Goal: Find contact information: Find contact information

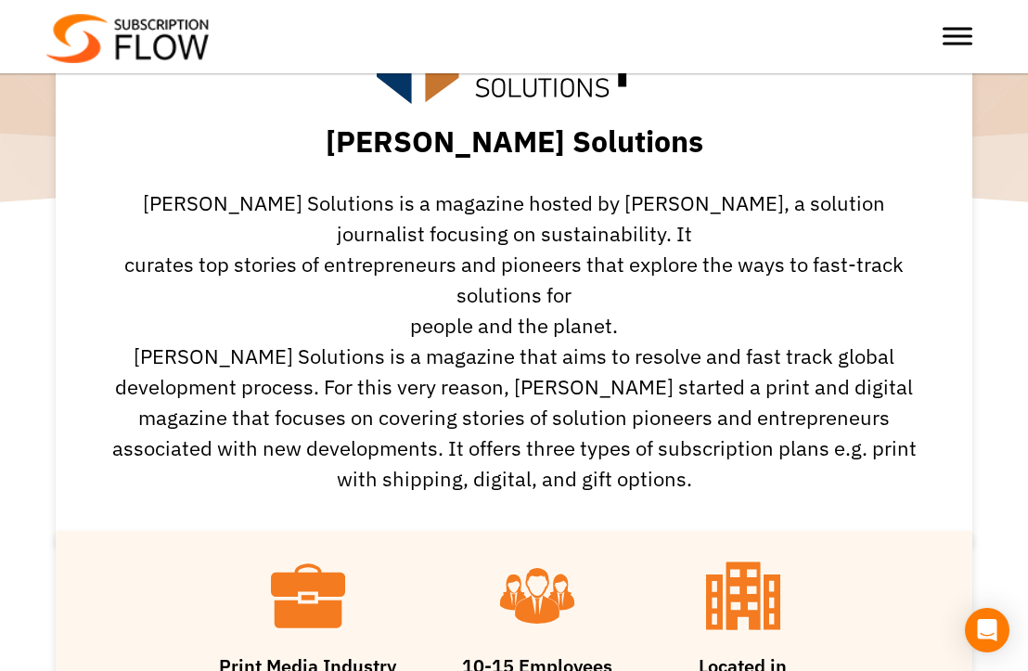
scroll to position [292, 0]
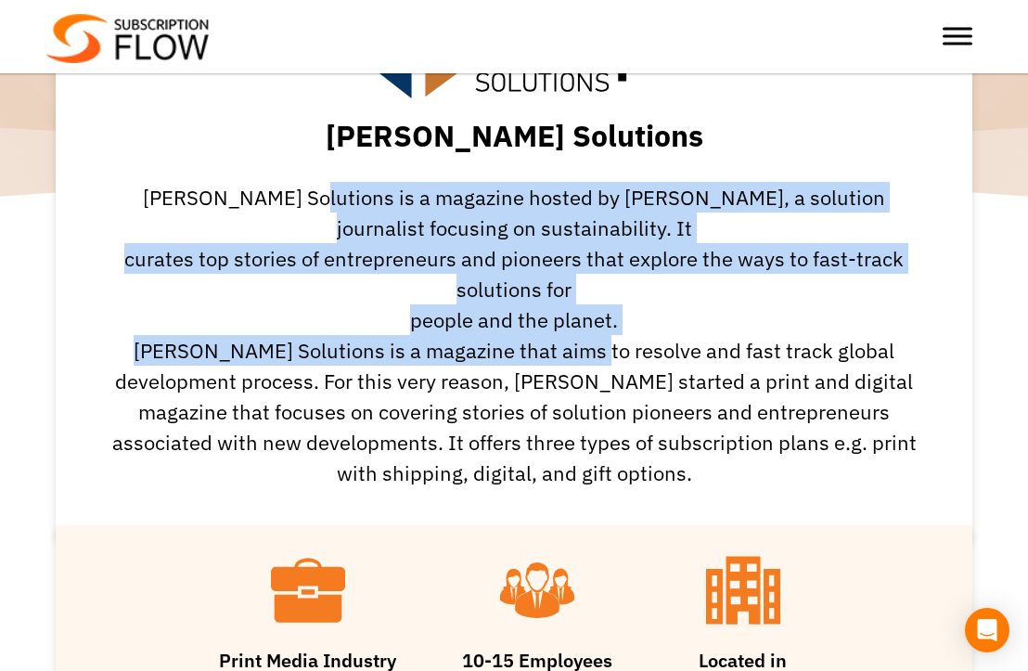
drag, startPoint x: 267, startPoint y: 184, endPoint x: 572, endPoint y: 344, distance: 344.9
click at [572, 344] on div "Kamp Solutions is a magazine hosted by Jurriaan Kamp, a solution journalist foc…" at bounding box center [514, 349] width 917 height 390
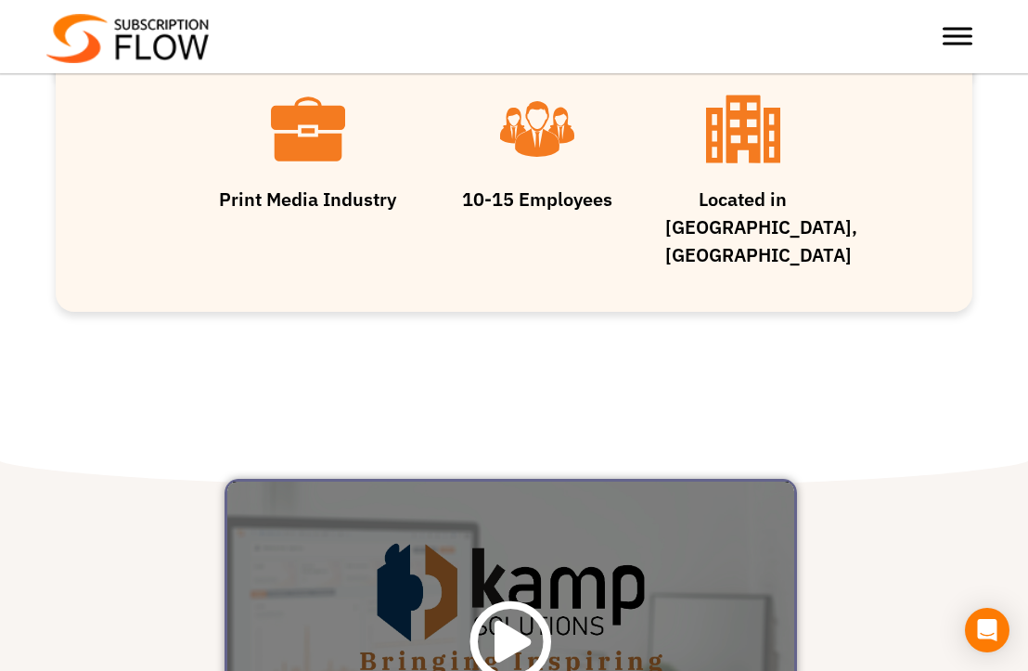
scroll to position [752, 0]
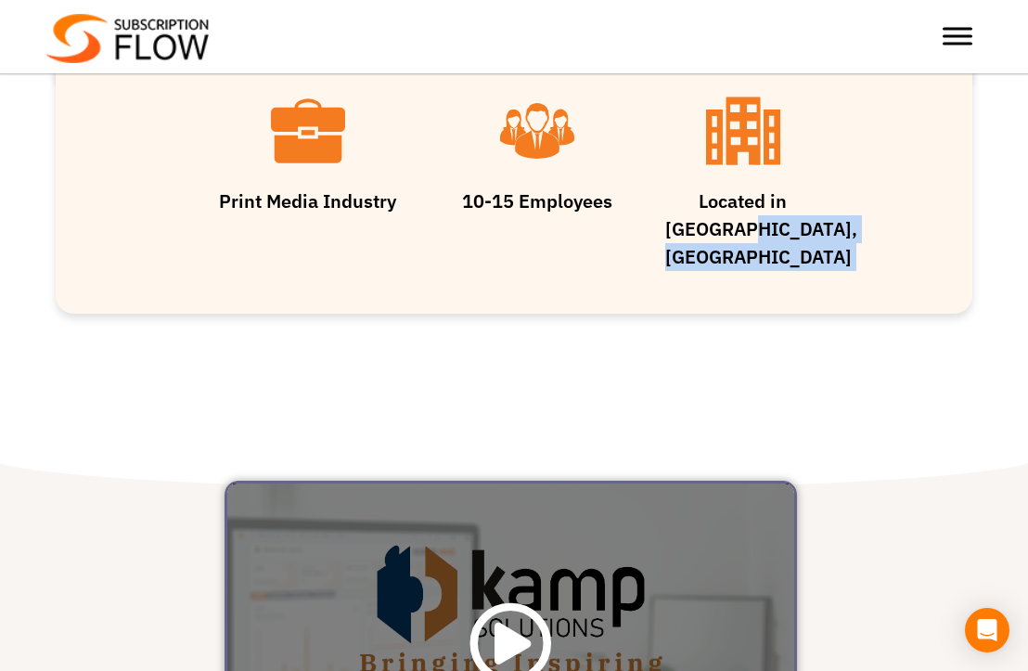
drag, startPoint x: 769, startPoint y: 200, endPoint x: 863, endPoint y: 278, distance: 121.9
click at [863, 278] on div ".be304c12-b571-4e77-86cf-a22487dfea7a{fill:#f47b20;} Print Media Industry .ff3c…" at bounding box center [514, 190] width 917 height 248
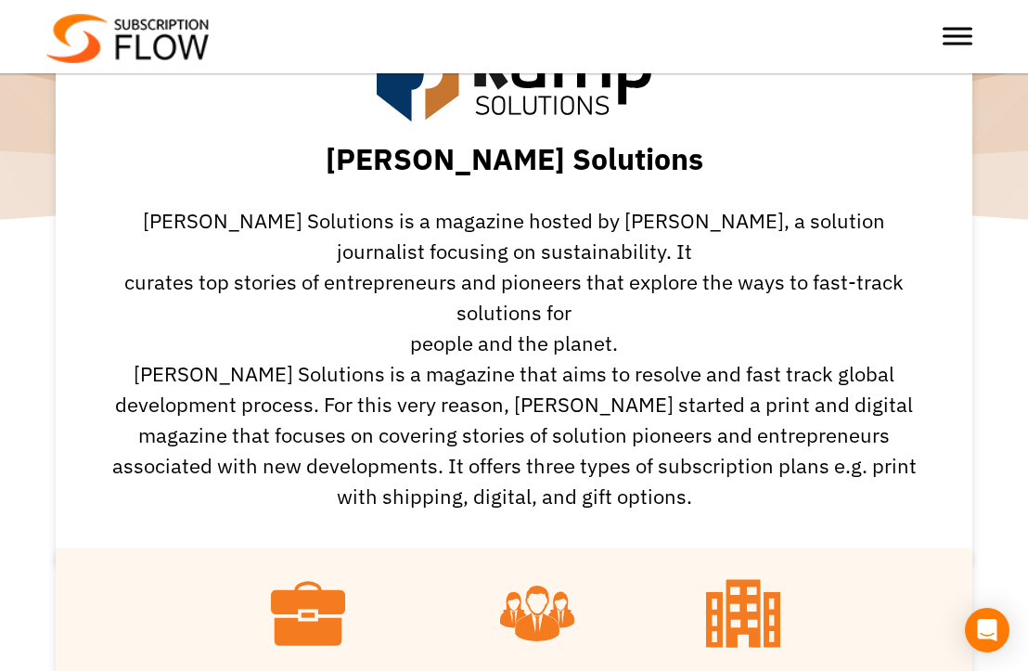
scroll to position [273, 0]
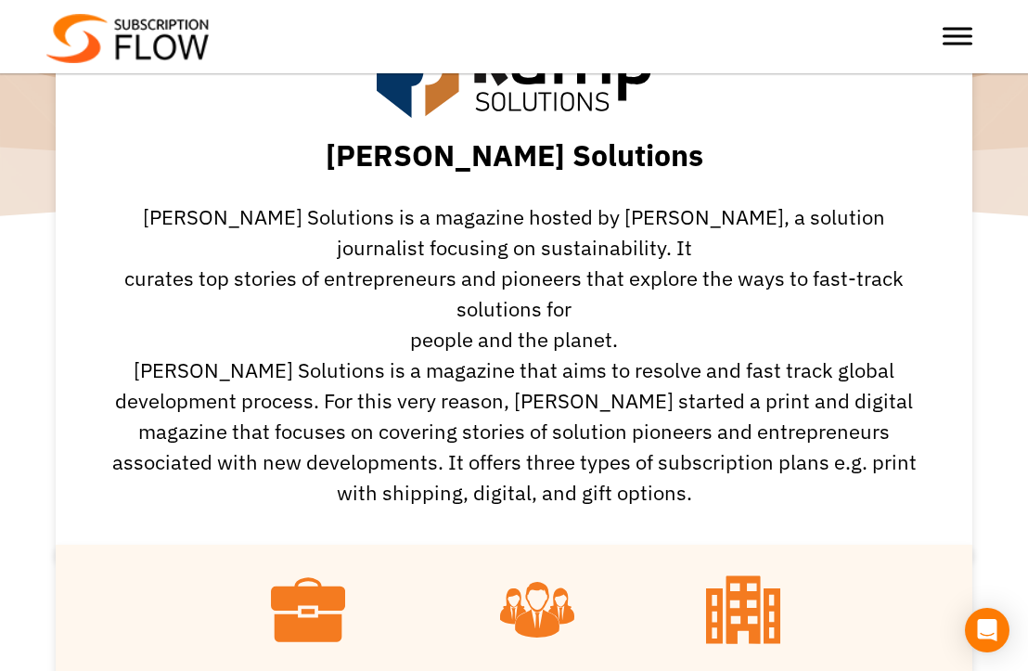
click at [477, 226] on div "Kamp Solutions is a magazine hosted by Jurriaan Kamp, a solution journalist foc…" at bounding box center [514, 231] width 824 height 61
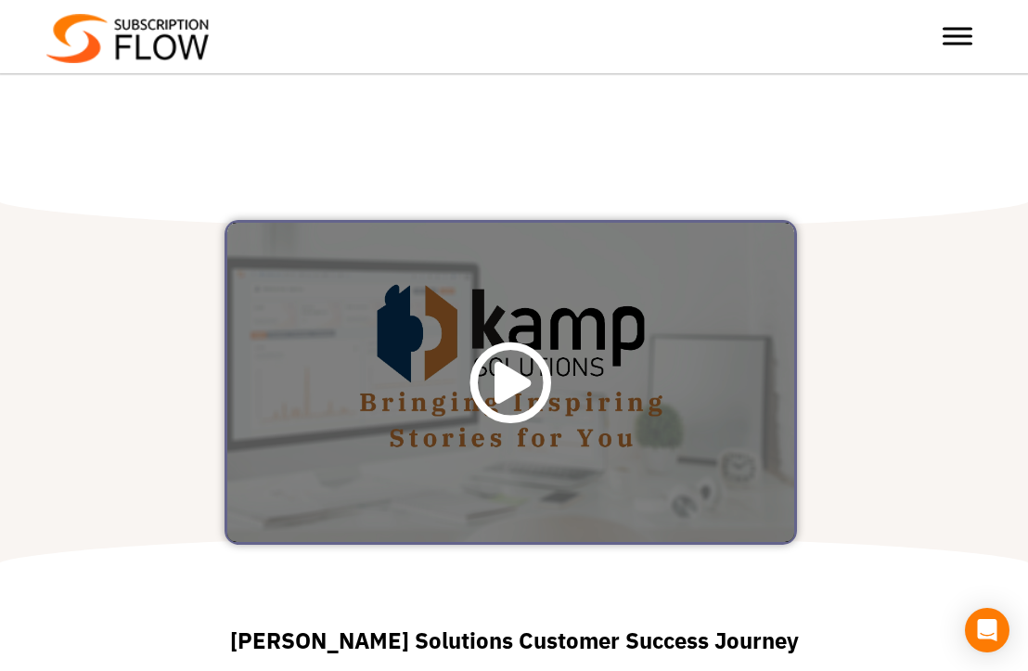
scroll to position [1033, 0]
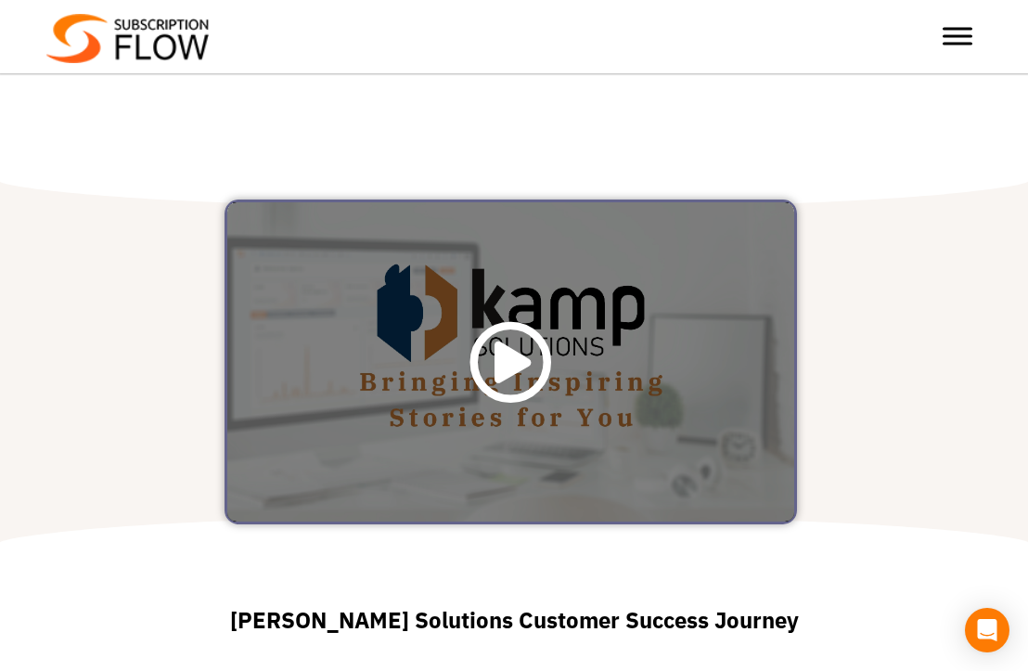
click at [507, 300] on div at bounding box center [511, 362] width 84 height 125
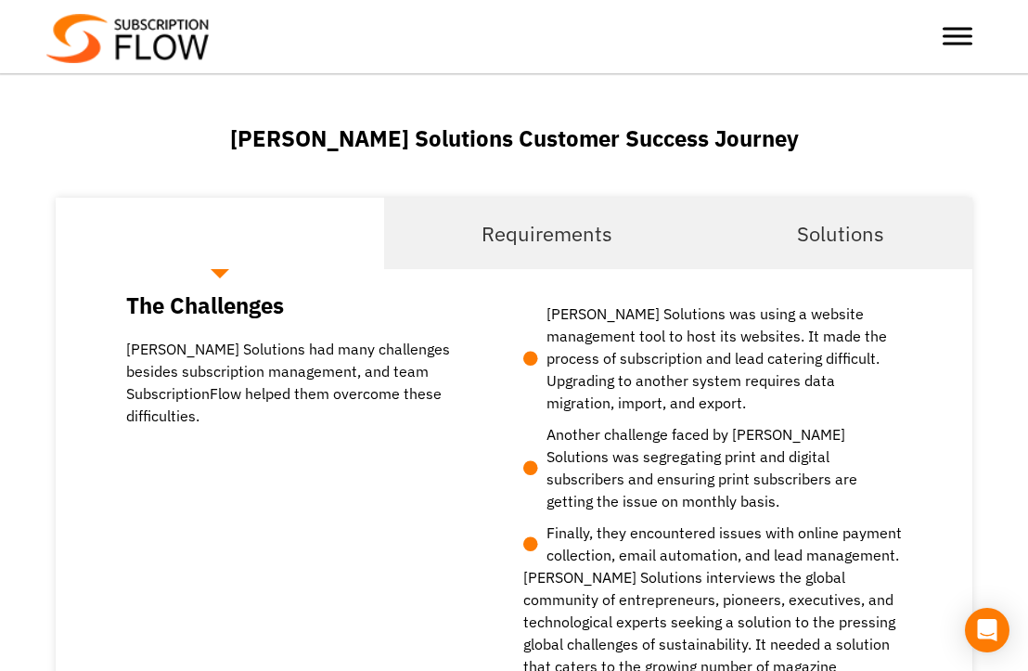
scroll to position [1522, 0]
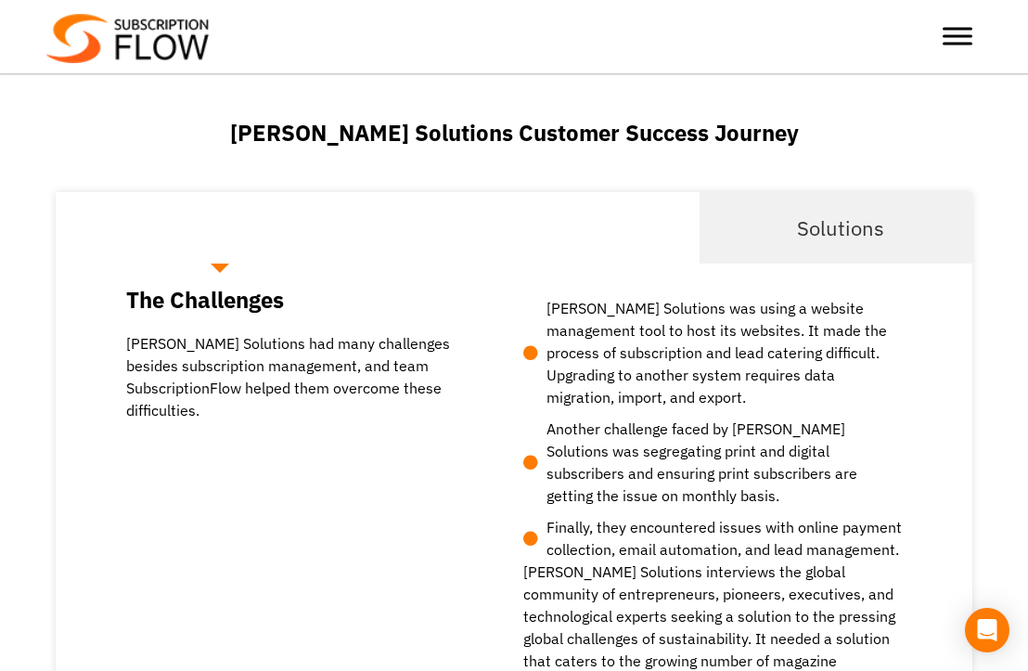
click at [583, 229] on li "Requirements" at bounding box center [542, 227] width 316 height 71
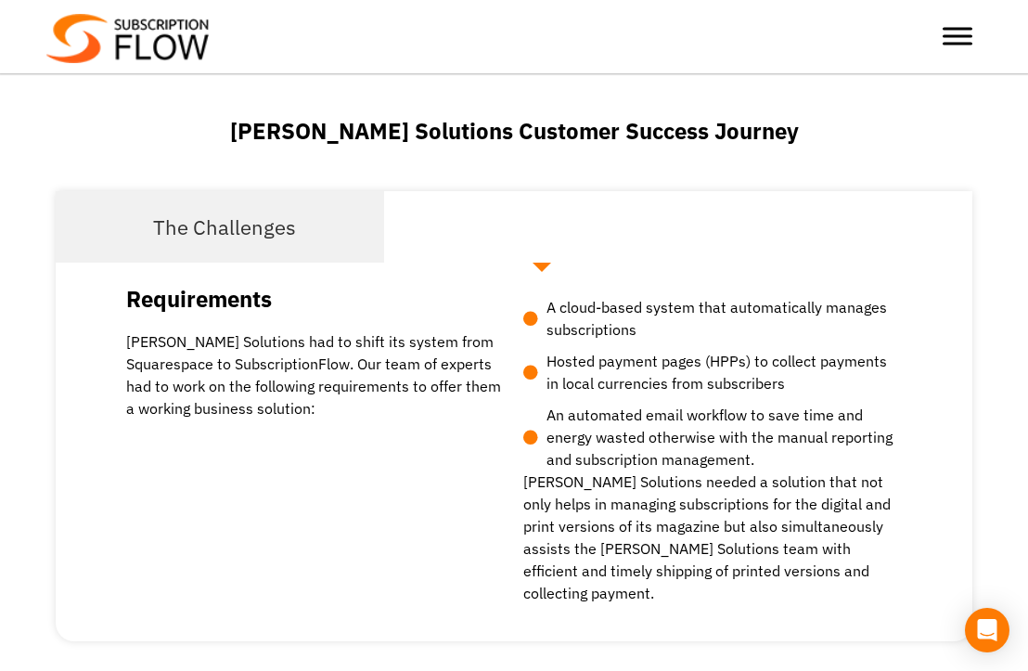
click at [861, 212] on span "Solutions" at bounding box center [840, 227] width 87 height 31
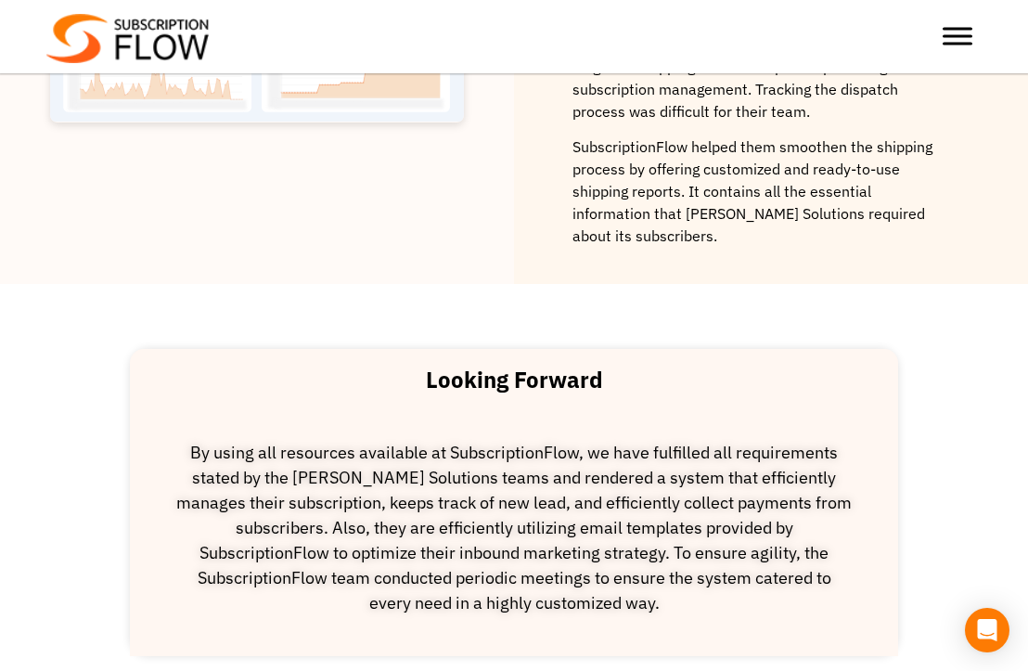
type input "***"
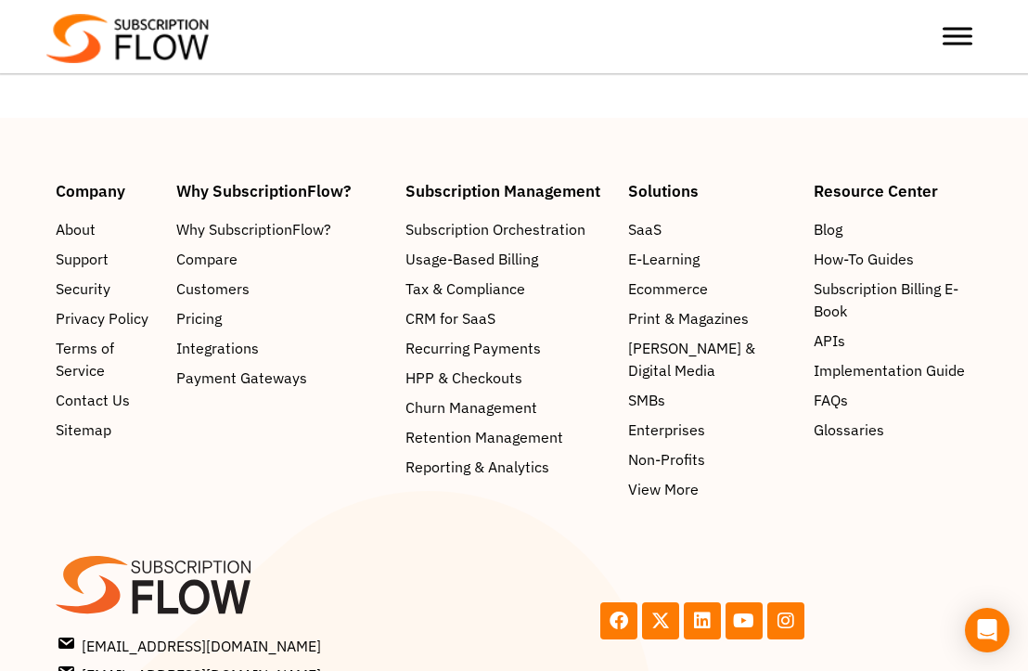
scroll to position [3268, 0]
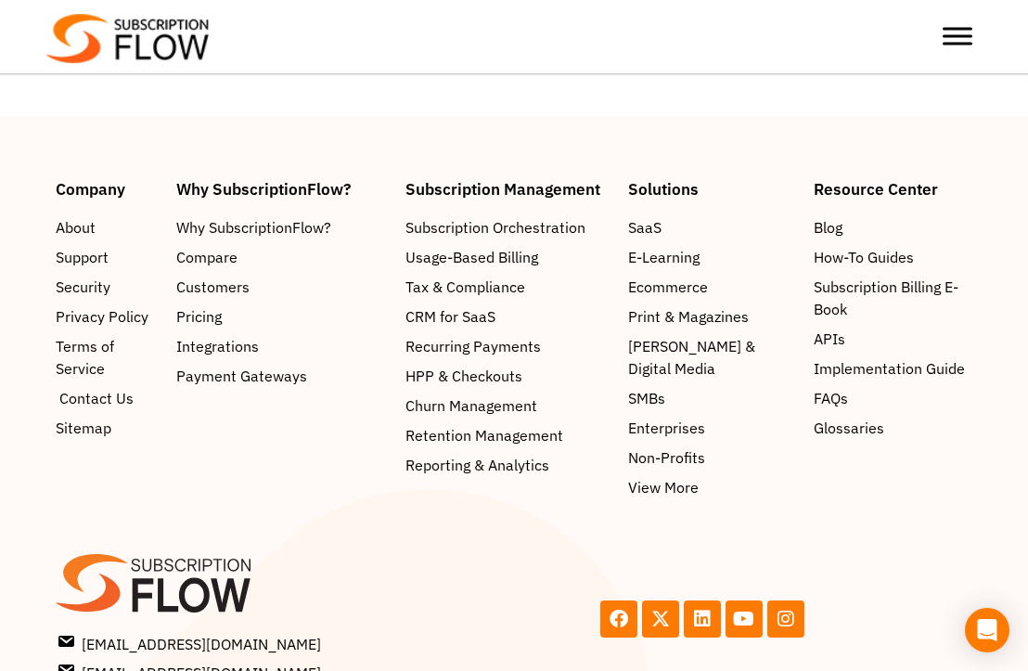
click at [100, 387] on span "Contact Us" at bounding box center [96, 398] width 74 height 22
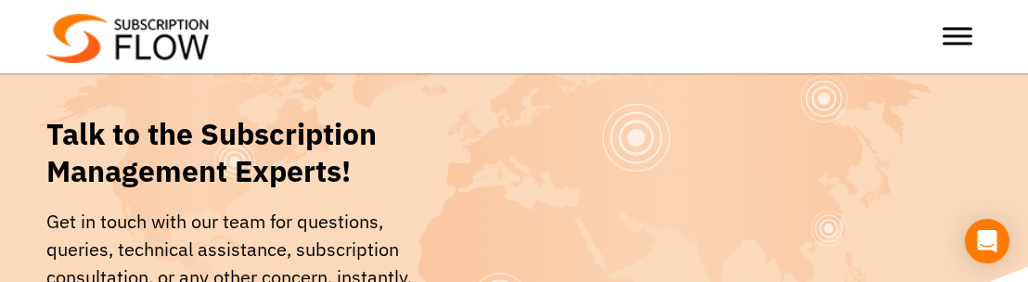
scroll to position [113, 0]
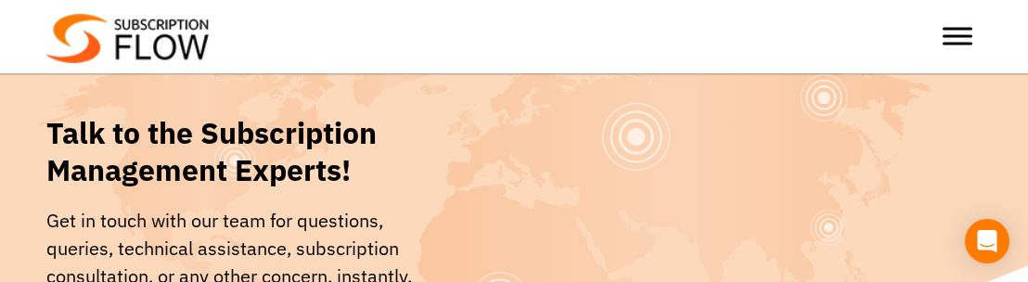
click at [636, 133] on div "Talk to the Subscription Management Experts! Get in touch with our team for que…" at bounding box center [514, 242] width 1028 height 710
